Goal: Feedback & Contribution: Submit feedback/report problem

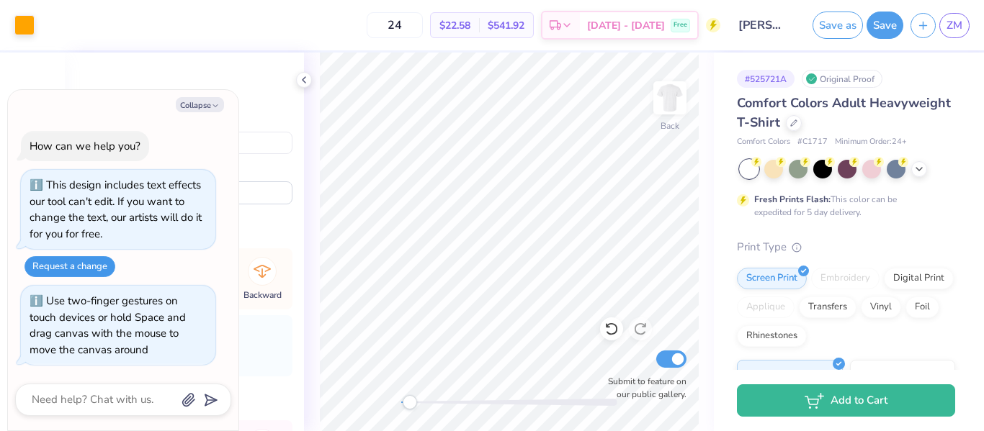
click at [78, 269] on button "Request a change" at bounding box center [69, 266] width 91 height 21
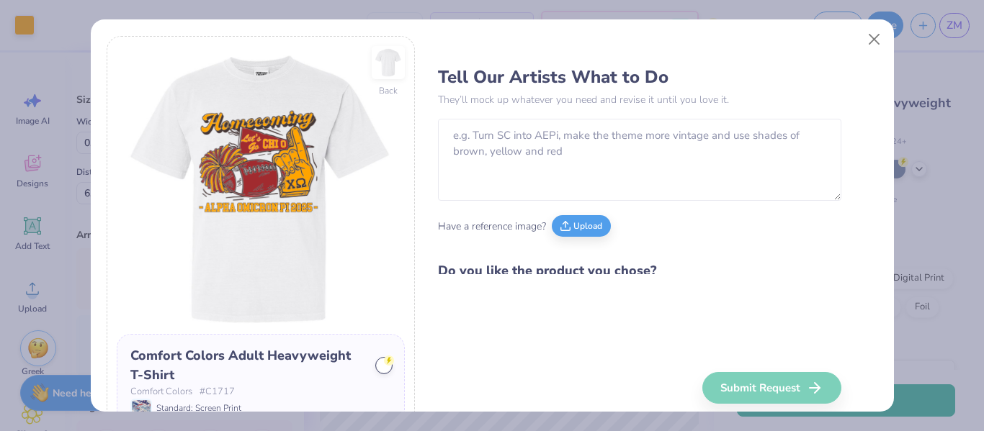
type textarea "x"
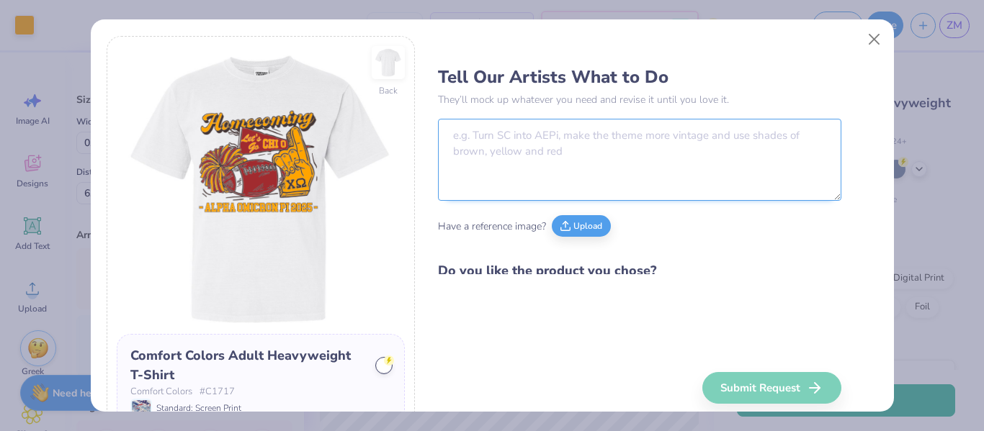
click at [490, 130] on textarea at bounding box center [639, 160] width 403 height 82
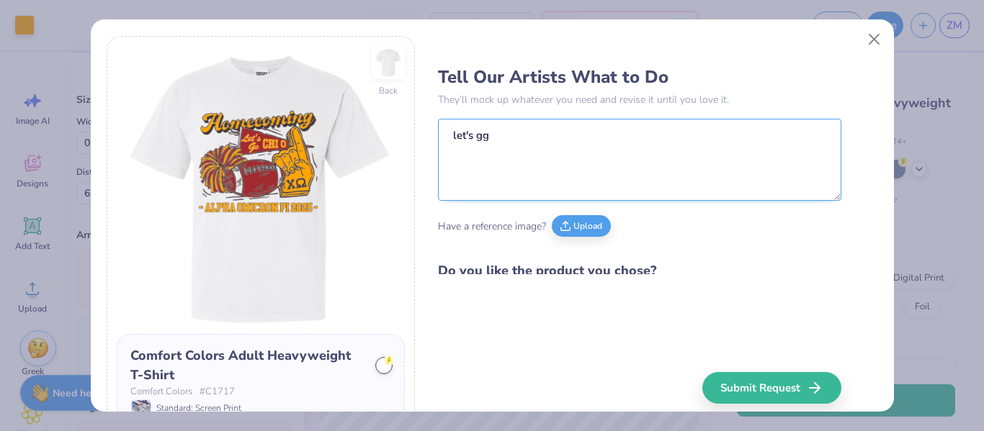
type textarea "let's g"
type textarea "x"
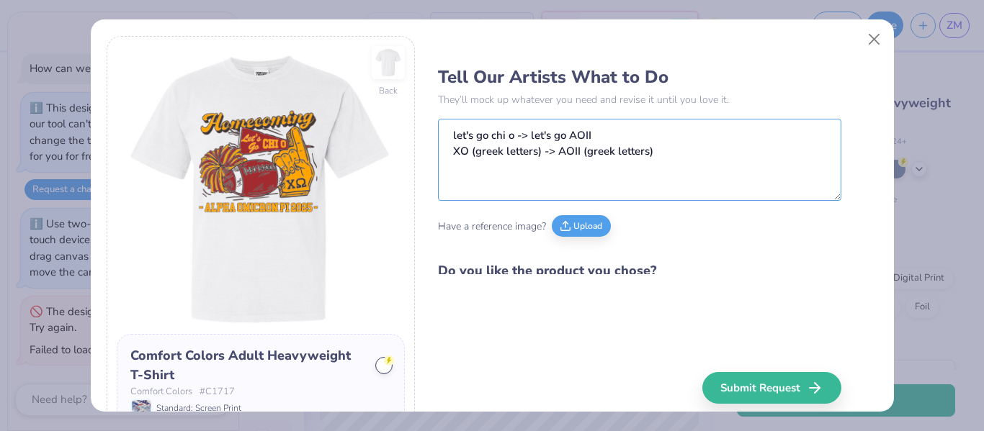
type textarea "let's go chi o -> let's go AOII XO (greek letters) -> AOII (greek letters)"
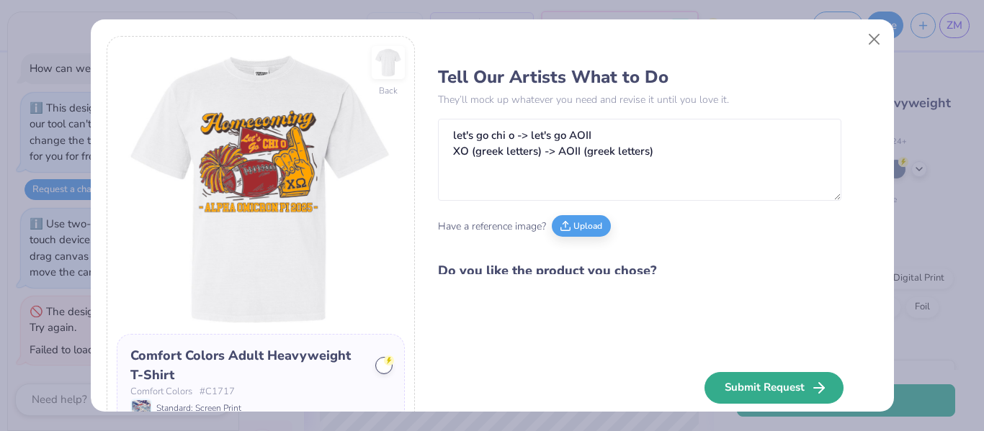
click at [723, 382] on button "Submit Request" at bounding box center [773, 388] width 139 height 32
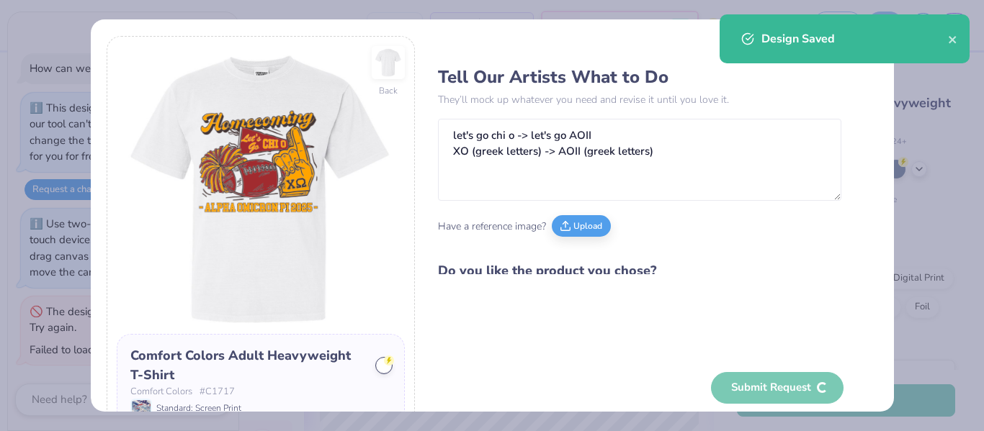
type textarea "x"
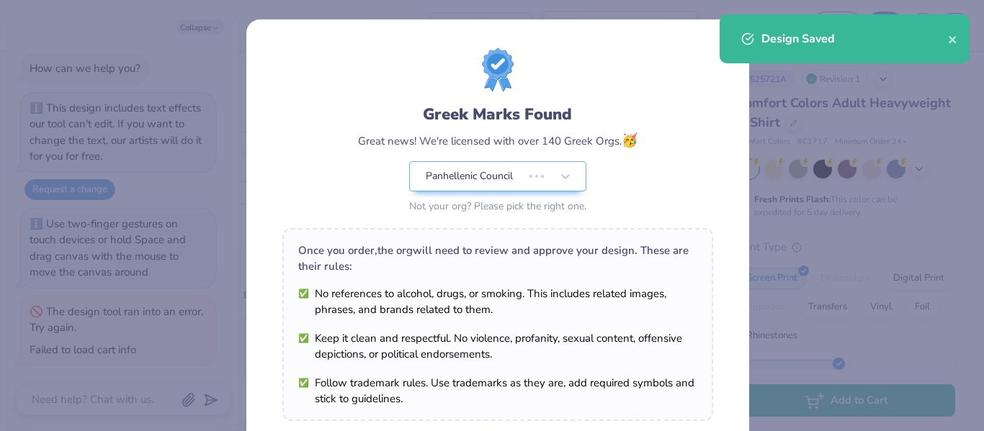
click at [655, 89] on div "Greek Marks Found Great news! We're licensed with over 140 Greek Orgs. 🥳 Panhel…" at bounding box center [497, 132] width 431 height 169
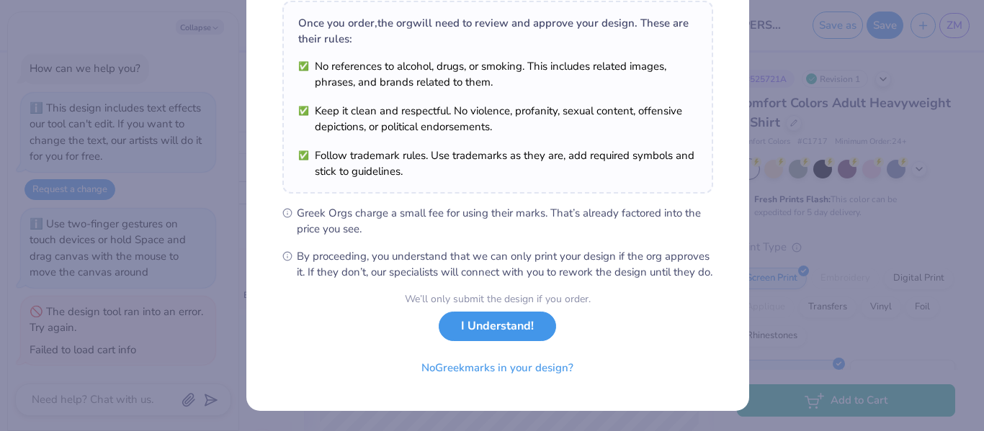
click at [491, 339] on button "I Understand!" at bounding box center [497, 327] width 117 height 30
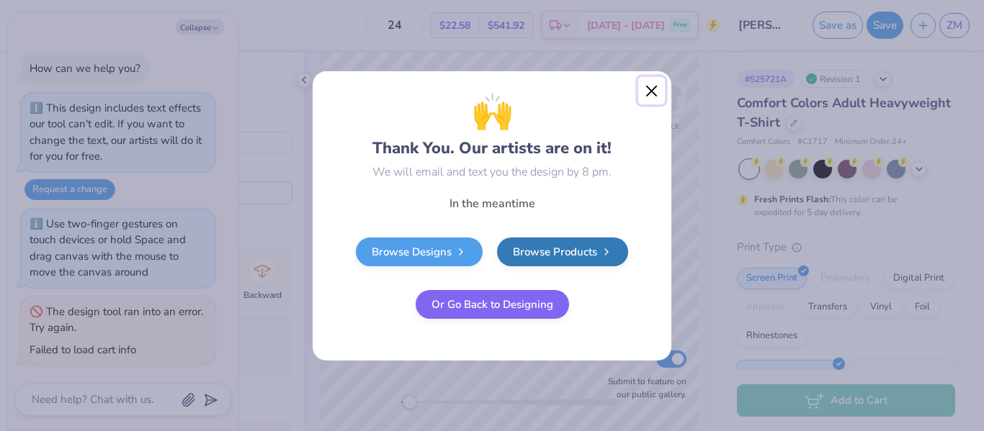
click at [655, 85] on button "Close" at bounding box center [651, 90] width 27 height 27
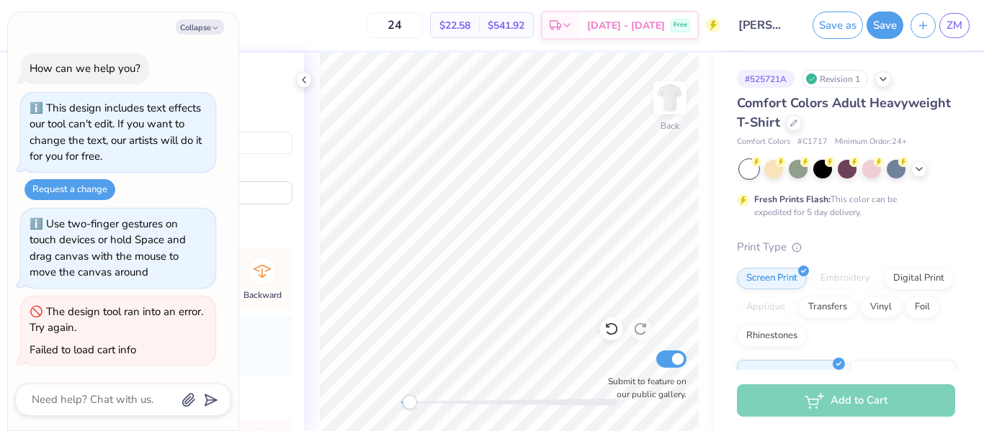
type textarea "x"
